Goal: Transaction & Acquisition: Book appointment/travel/reservation

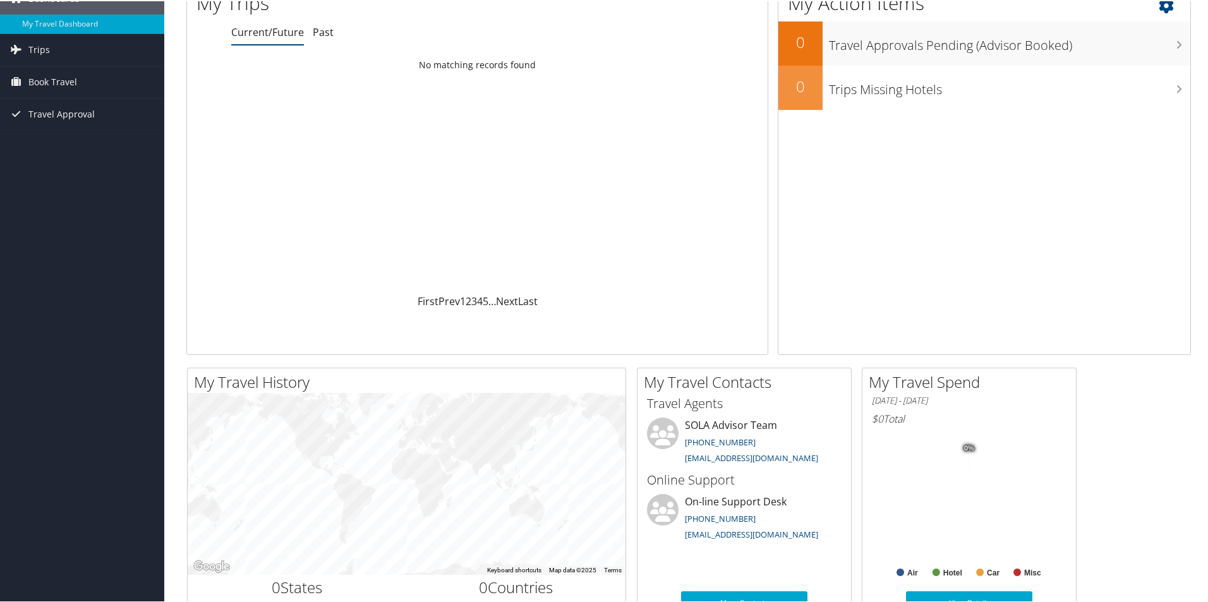
scroll to position [126, 0]
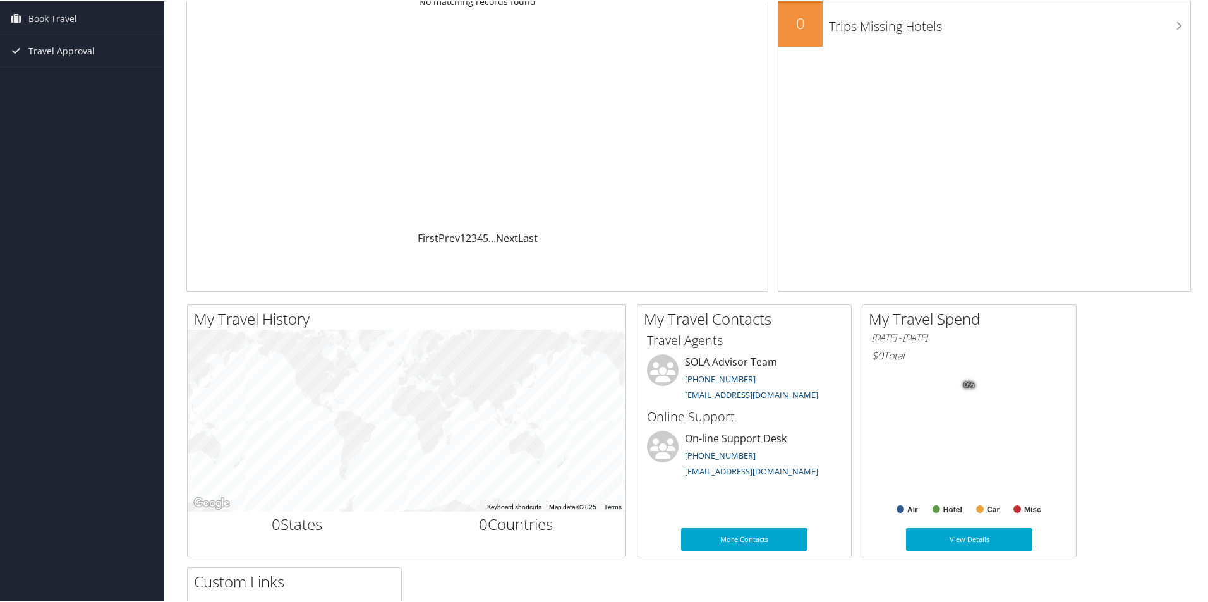
drag, startPoint x: 1054, startPoint y: 270, endPoint x: 1042, endPoint y: 275, distance: 12.4
drag, startPoint x: 1042, startPoint y: 275, endPoint x: 1094, endPoint y: 203, distance: 88.7
click at [1094, 203] on div "My Action Items 0 Travel Approvals Pending (Advisor Booked) 0 Trips Missing Hot…" at bounding box center [983, 107] width 413 height 368
click at [752, 543] on link "More Contacts" at bounding box center [744, 538] width 126 height 23
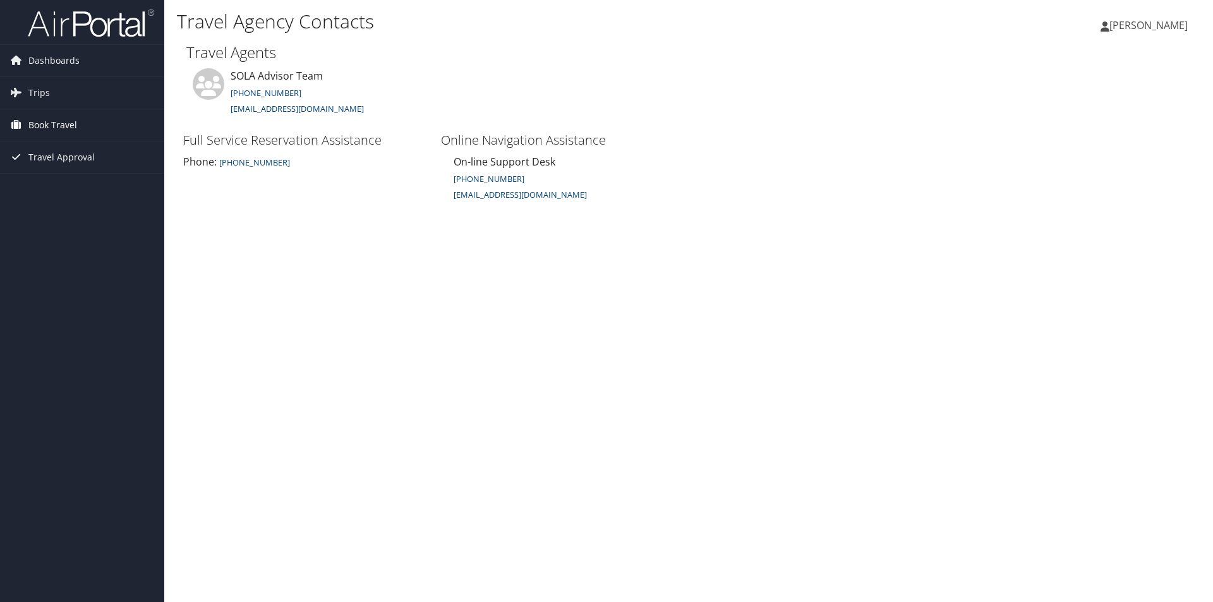
click at [42, 122] on span "Book Travel" at bounding box center [52, 125] width 49 height 32
click at [56, 165] on link "Book/Manage Online Trips" at bounding box center [82, 169] width 164 height 19
click at [80, 161] on link "Book/Manage Online Trips" at bounding box center [82, 169] width 164 height 19
